Goal: Communication & Community: Answer question/provide support

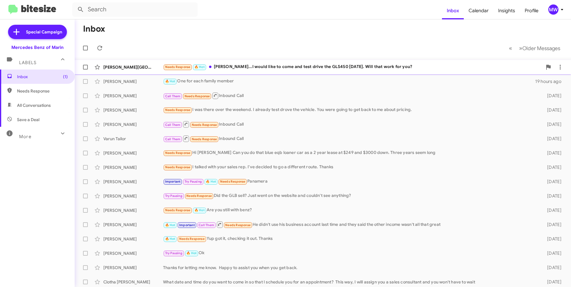
drag, startPoint x: 332, startPoint y: 64, endPoint x: 331, endPoint y: 67, distance: 3.4
click at [332, 65] on div "Needs Response 🔥 Hot Omar...I would like to come and test drive the GLS450 on T…" at bounding box center [353, 67] width 380 height 7
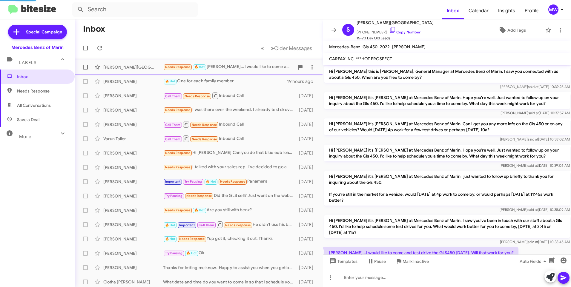
scroll to position [22, 0]
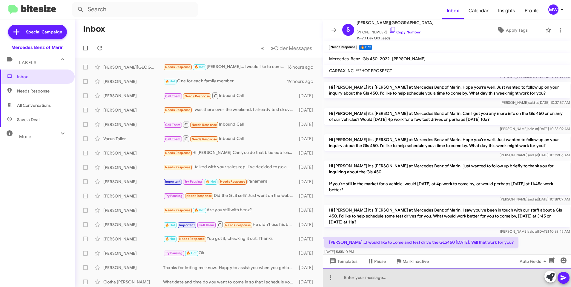
click at [431, 277] on div at bounding box center [447, 277] width 248 height 19
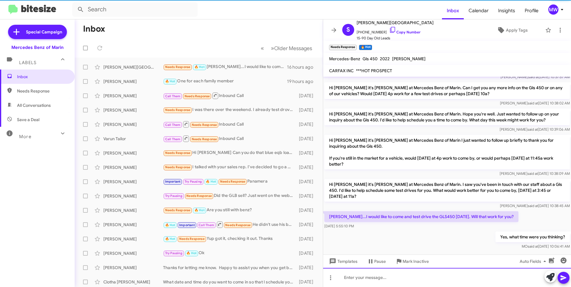
scroll to position [56, 0]
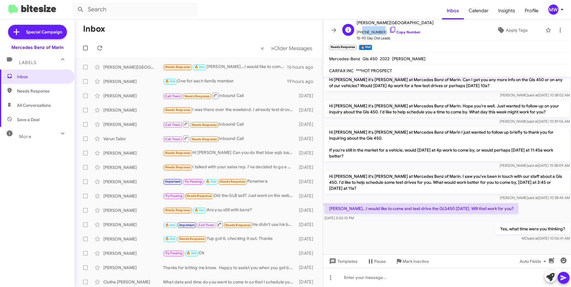
drag, startPoint x: 360, startPoint y: 32, endPoint x: 379, endPoint y: 33, distance: 18.8
click at [379, 33] on span "+17076945621 Copy Number" at bounding box center [395, 30] width 77 height 9
copy span "7076945621"
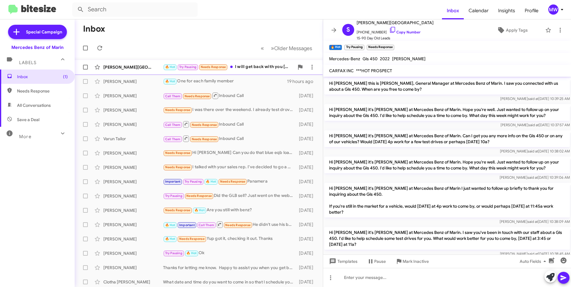
click at [257, 67] on div "🔥 Hot Try Pausing Needs Response I will get back with you today with a time for…" at bounding box center [228, 67] width 131 height 7
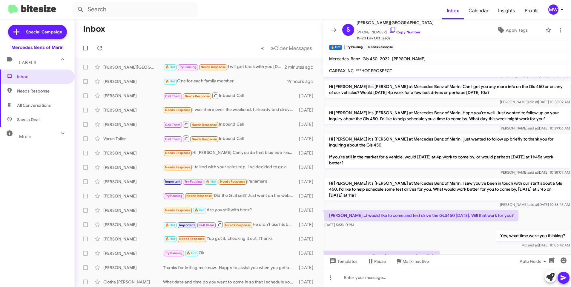
scroll to position [78, 0]
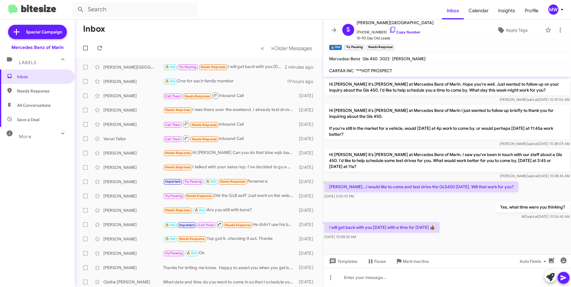
drag, startPoint x: 355, startPoint y: 228, endPoint x: 439, endPoint y: 230, distance: 83.7
click at [439, 230] on p "I will get back with you today with a time for tomorrow 👍🏾" at bounding box center [382, 227] width 115 height 11
drag, startPoint x: 439, startPoint y: 230, endPoint x: 475, endPoint y: 229, distance: 35.9
click at [474, 228] on div "I will get back with you today with a time for tomorrow 👍🏾 Sep 17, 2025, 10:08:…" at bounding box center [447, 231] width 248 height 20
click at [475, 230] on div "I will get back with you today with a time for tomorrow 👍🏾 Sep 17, 2025, 10:08:…" at bounding box center [447, 231] width 248 height 20
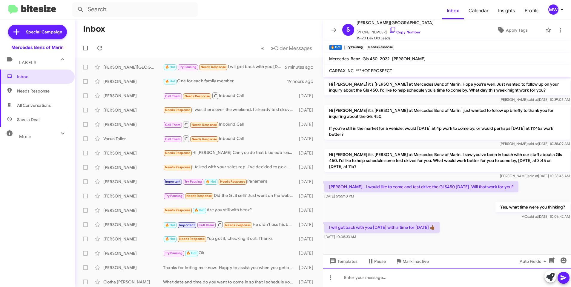
click at [440, 277] on div at bounding box center [447, 277] width 248 height 19
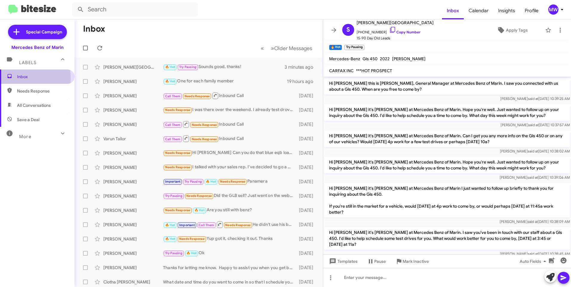
click at [26, 78] on span "Inbox" at bounding box center [42, 77] width 51 height 6
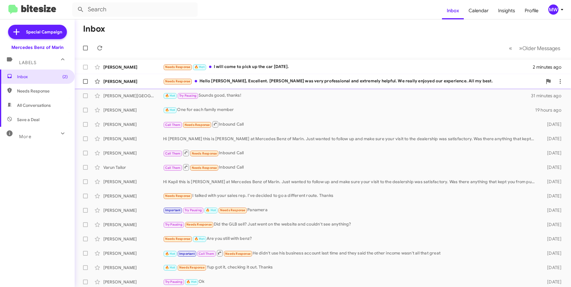
click at [238, 83] on div "Needs Response Hello [PERSON_NAME], Excellent. [PERSON_NAME] was very professio…" at bounding box center [353, 81] width 380 height 7
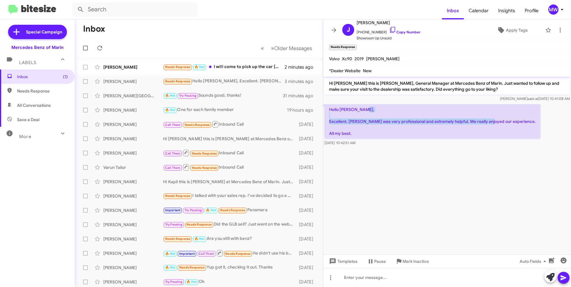
drag, startPoint x: 335, startPoint y: 122, endPoint x: 508, endPoint y: 121, distance: 172.7
click at [508, 121] on p "Hello Omar, Excellent. Shah was very professional and extremely helpful. We rea…" at bounding box center [433, 121] width 216 height 35
click at [431, 166] on cdk-virtual-scroll-viewport "Hi Jonathan this is Omar Ibrahimi, General Manager at Mercedes Benz of Marin. J…" at bounding box center [447, 166] width 248 height 178
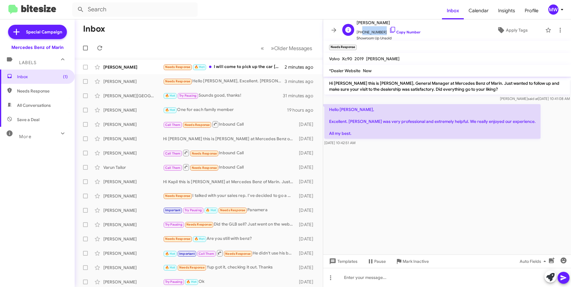
drag, startPoint x: 360, startPoint y: 33, endPoint x: 380, endPoint y: 34, distance: 19.4
click at [380, 34] on span "+19545629771 Copy Number" at bounding box center [389, 30] width 64 height 9
copy span "9545629771"
click at [370, 280] on div at bounding box center [447, 277] width 248 height 19
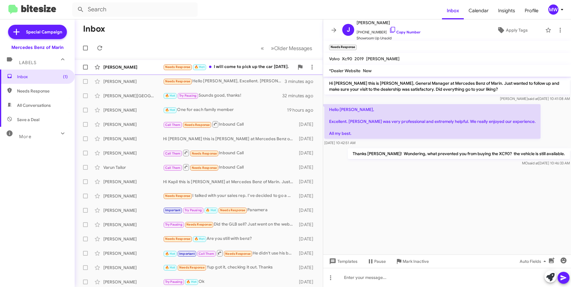
click at [263, 68] on div "Needs Response 🔥 Hot I will come to pick up the car on Sunday." at bounding box center [228, 67] width 131 height 7
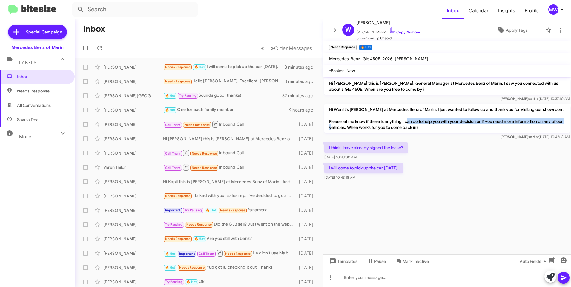
drag, startPoint x: 340, startPoint y: 126, endPoint x: 408, endPoint y: 124, distance: 68.5
click at [408, 124] on p "Hi Wen it's Omar Ibrahimi at Mercedes Benz of Marin. I just wanted to follow up…" at bounding box center [448, 118] width 246 height 29
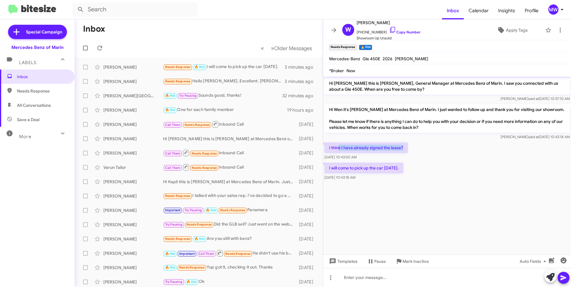
drag, startPoint x: 340, startPoint y: 147, endPoint x: 413, endPoint y: 147, distance: 73.5
click at [413, 147] on div "I think I have already signed the lease? Sep 17, 2025, 10:43:00 AM" at bounding box center [447, 151] width 248 height 20
drag, startPoint x: 344, startPoint y: 168, endPoint x: 407, endPoint y: 168, distance: 63.4
click at [404, 168] on p "I will come to pick up the car [DATE]." at bounding box center [364, 168] width 79 height 11
drag, startPoint x: 407, startPoint y: 168, endPoint x: 415, endPoint y: 200, distance: 32.5
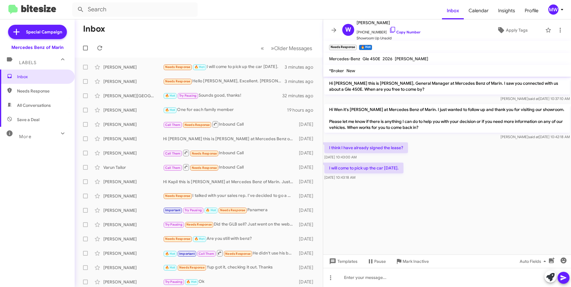
click at [415, 200] on cdk-virtual-scroll-viewport "Hi Wen this is Omar Ibrahimi, General Manager at Mercedes Benz of Marin. I saw …" at bounding box center [447, 166] width 248 height 178
drag, startPoint x: 360, startPoint y: 32, endPoint x: 380, endPoint y: 33, distance: 19.8
click at [380, 33] on span "+13102108857 Copy Number" at bounding box center [389, 30] width 64 height 9
copy span "3102108857"
drag, startPoint x: 349, startPoint y: 110, endPoint x: 548, endPoint y: 106, distance: 199.4
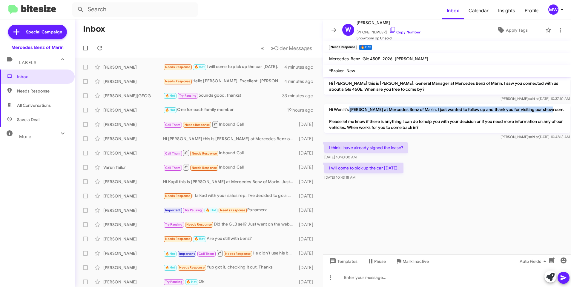
click at [548, 106] on p "Hi Wen it's Omar Ibrahimi at Mercedes Benz of Marin. I just wanted to follow up…" at bounding box center [448, 118] width 246 height 29
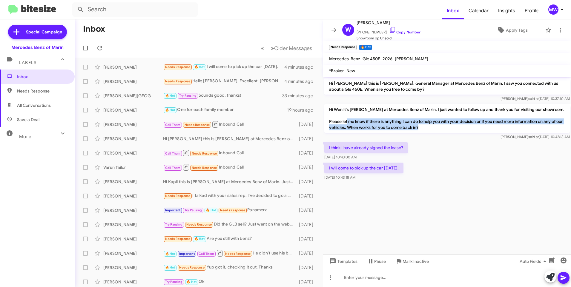
drag, startPoint x: 348, startPoint y: 122, endPoint x: 441, endPoint y: 126, distance: 93.3
click at [441, 126] on p "Hi Wen it's Omar Ibrahimi at Mercedes Benz of Marin. I just wanted to follow up…" at bounding box center [448, 118] width 246 height 29
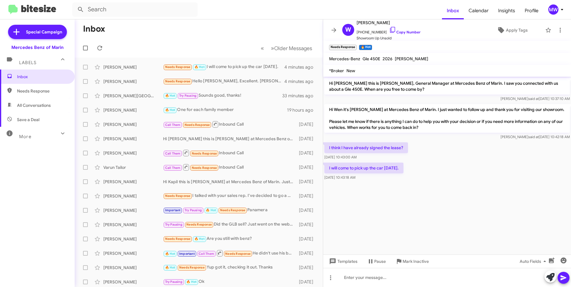
drag, startPoint x: 441, startPoint y: 126, endPoint x: 446, endPoint y: 198, distance: 72.2
click at [446, 198] on cdk-virtual-scroll-viewport "Hi Wen this is Omar Ibrahimi, General Manager at Mercedes Benz of Marin. I saw …" at bounding box center [447, 166] width 248 height 178
click at [254, 65] on div "Needs Response Truthfully, too many dents on the car at first impression but ma…" at bounding box center [228, 67] width 131 height 7
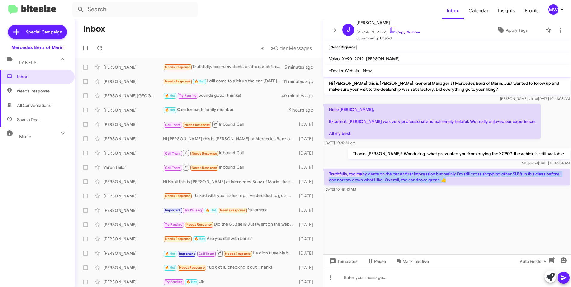
drag, startPoint x: 368, startPoint y: 173, endPoint x: 443, endPoint y: 180, distance: 76.0
click at [443, 180] on p "Truthfully, too many dents on the car at first impression but mainly I'm still …" at bounding box center [448, 177] width 246 height 17
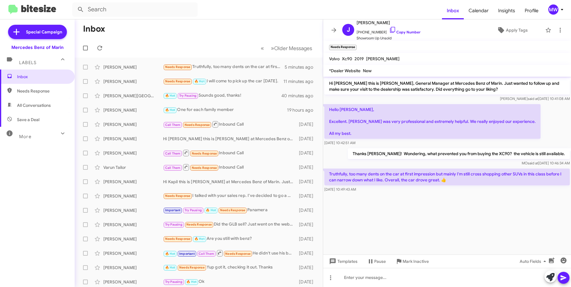
drag, startPoint x: 443, startPoint y: 180, endPoint x: 445, endPoint y: 232, distance: 52.0
click at [443, 221] on cdk-virtual-scroll-viewport "Hi Jonathan this is Omar Ibrahimi, General Manager at Mercedes Benz of Marin. J…" at bounding box center [447, 166] width 248 height 178
click at [413, 280] on div at bounding box center [447, 277] width 248 height 19
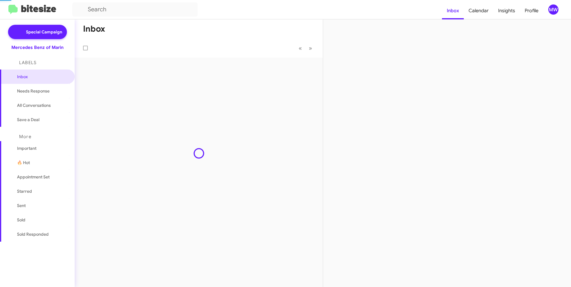
click at [257, 67] on div "Inbox « Previous » Next" at bounding box center [199, 153] width 248 height 268
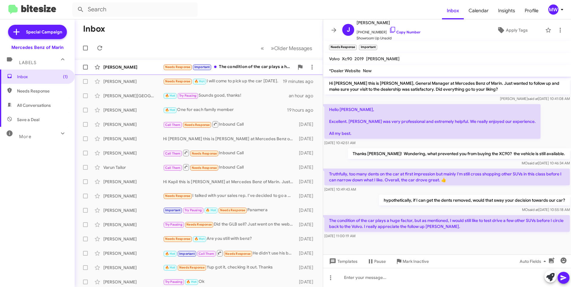
click at [242, 65] on div "Needs Response Important The condition of the car plays a huge factor, but as m…" at bounding box center [228, 67] width 131 height 7
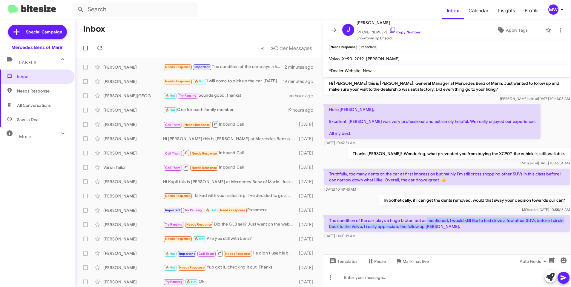
drag, startPoint x: 428, startPoint y: 222, endPoint x: 443, endPoint y: 227, distance: 15.2
click at [443, 227] on p "The condition of the car plays a huge factor, but as mentioned, I would still l…" at bounding box center [448, 223] width 246 height 17
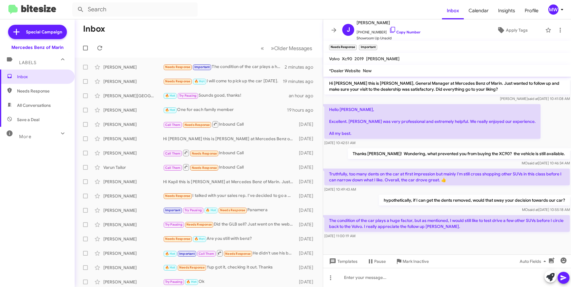
drag, startPoint x: 443, startPoint y: 227, endPoint x: 447, endPoint y: 246, distance: 19.4
click at [449, 243] on div at bounding box center [447, 245] width 248 height 9
click at [437, 284] on div at bounding box center [447, 277] width 248 height 19
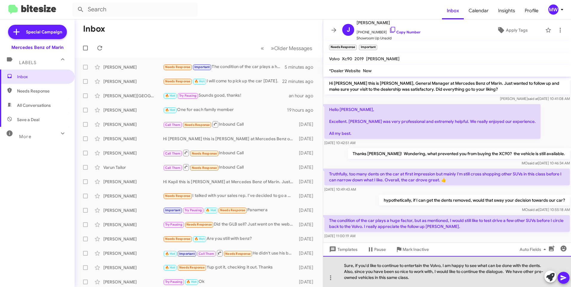
drag, startPoint x: 365, startPoint y: 271, endPoint x: 424, endPoint y: 277, distance: 60.0
click at [424, 277] on div "Sure, if you'd like to continue to entertain the Volvo, I am happy to see what …" at bounding box center [447, 271] width 248 height 31
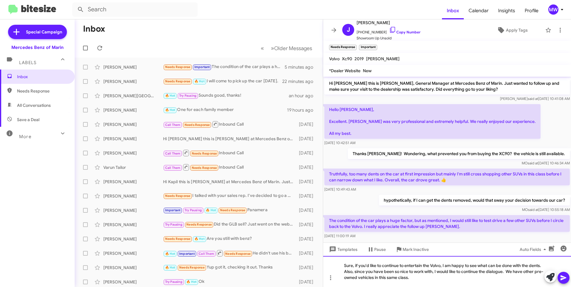
click at [424, 278] on div "Sure, if you'd like to continue to entertain the Volvo, I am happy to see what …" at bounding box center [447, 271] width 248 height 31
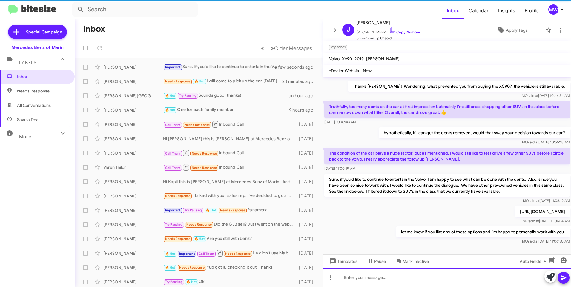
scroll to position [78, 0]
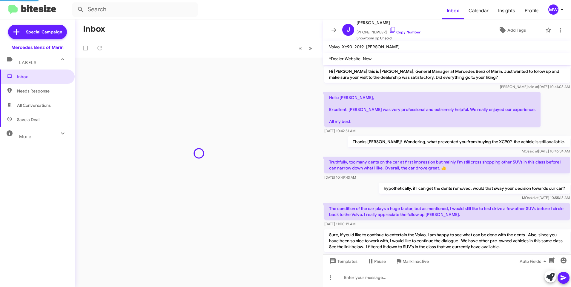
scroll to position [66, 0]
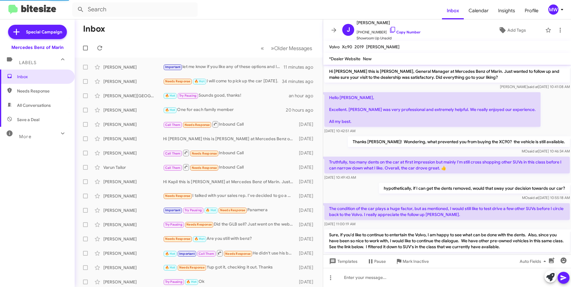
scroll to position [66, 0]
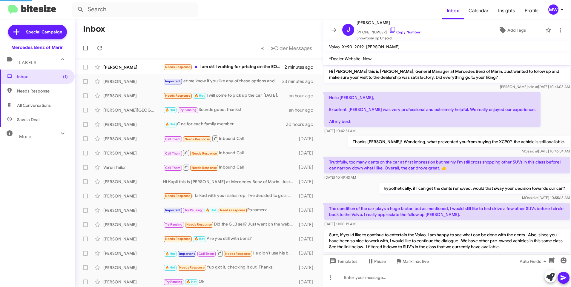
scroll to position [66, 0]
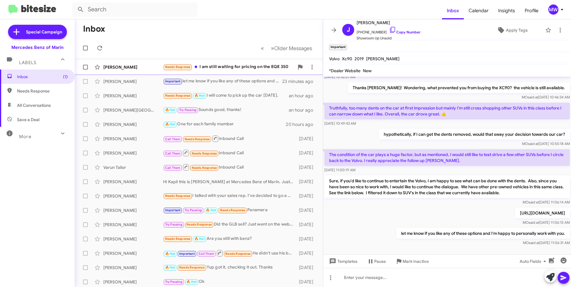
click at [227, 67] on div "Needs Response I am still waiting for pricing on the EQE 350" at bounding box center [228, 67] width 131 height 7
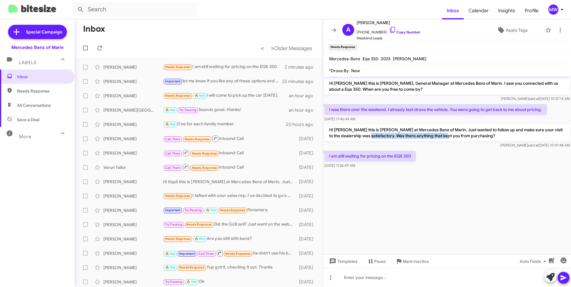
drag, startPoint x: 369, startPoint y: 134, endPoint x: 447, endPoint y: 134, distance: 78.3
click at [447, 134] on p "Hi [PERSON_NAME] this is [PERSON_NAME] at Mercedes Benz of Marin. Just wanted t…" at bounding box center [448, 133] width 246 height 17
click at [430, 199] on cdk-virtual-scroll-viewport "Hi [PERSON_NAME] this is [PERSON_NAME], General Manager at Mercedes Benz of Mar…" at bounding box center [447, 166] width 248 height 178
click at [342, 156] on div "[DATE] 11:26:49 AM" at bounding box center [340, 155] width 31 height 10
drag, startPoint x: 342, startPoint y: 156, endPoint x: 387, endPoint y: 190, distance: 56.7
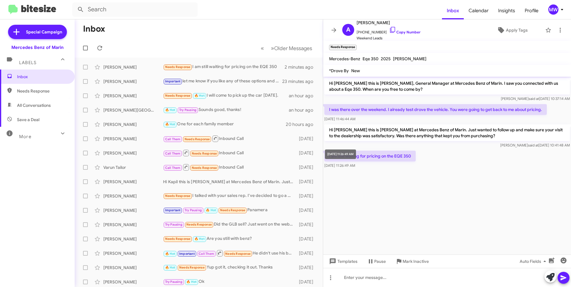
click at [383, 187] on cdk-virtual-scroll-viewport "Hi [PERSON_NAME] this is [PERSON_NAME], General Manager at Mercedes Benz of Mar…" at bounding box center [447, 166] width 248 height 178
drag, startPoint x: 361, startPoint y: 33, endPoint x: 380, endPoint y: 33, distance: 19.4
click at [380, 33] on span "[PHONE_NUMBER] Copy Number" at bounding box center [389, 30] width 64 height 9
copy span "4153282569"
click at [391, 278] on div at bounding box center [447, 277] width 248 height 19
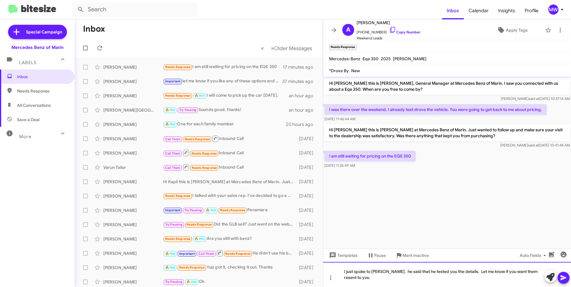
click at [388, 270] on div "I just spoke to [PERSON_NAME]. he said that he texted you the details. Let me k…" at bounding box center [447, 274] width 248 height 25
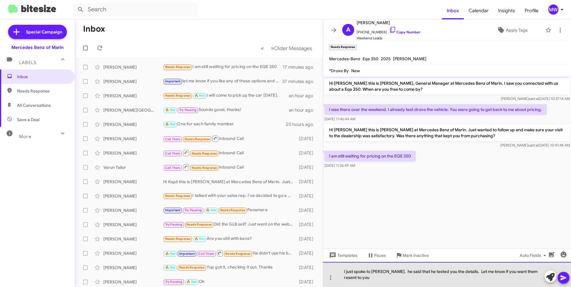
click at [389, 272] on div "I just spoke to [PERSON_NAME]. he said that he texted you the details. Let me k…" at bounding box center [447, 274] width 248 height 25
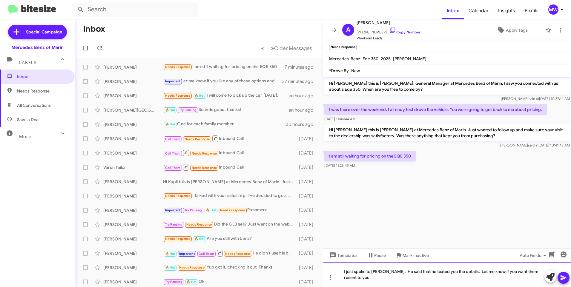
click at [460, 273] on div "I just spoke to [PERSON_NAME]. He said that he texted you the details. Let me k…" at bounding box center [447, 274] width 248 height 25
click at [366, 279] on div "I just spoke to [PERSON_NAME]. He said that he texted you the details. Let me k…" at bounding box center [447, 274] width 248 height 25
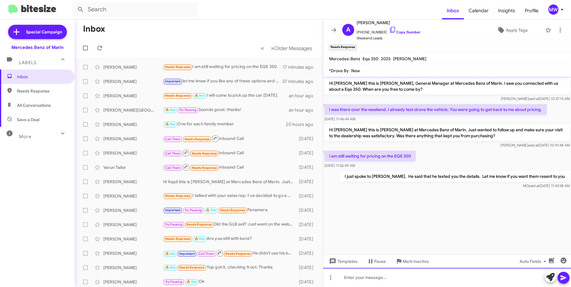
click at [387, 278] on div at bounding box center [447, 277] width 248 height 19
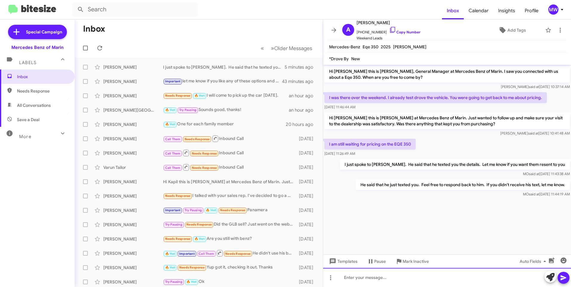
click at [411, 276] on div at bounding box center [447, 277] width 248 height 19
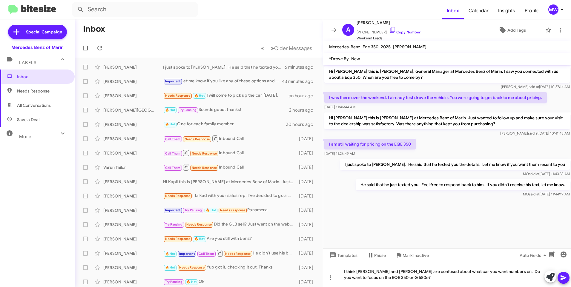
click at [566, 275] on icon at bounding box center [563, 278] width 7 height 7
